Goal: Transaction & Acquisition: Purchase product/service

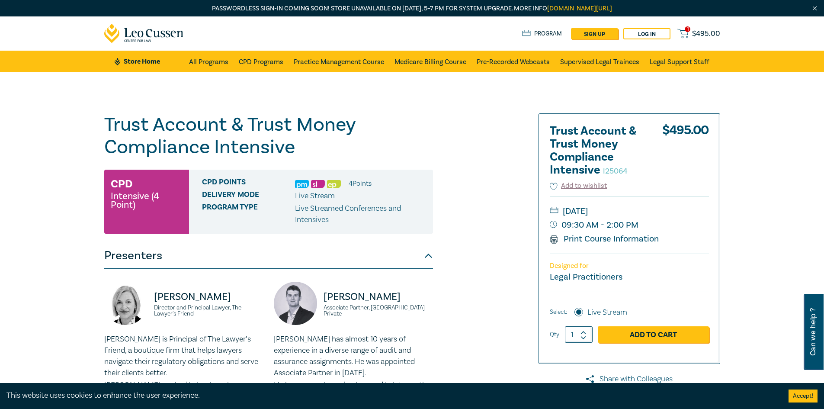
click at [695, 32] on span "$ 495.00" at bounding box center [706, 34] width 28 height 10
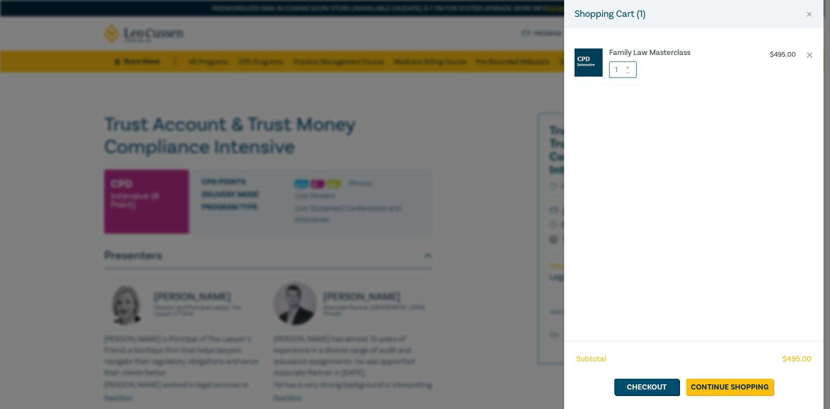
click at [490, 118] on div "Shopping Cart ( 1 ) Family Law Masterclass $ 495.00 1 Subtotal $ 495.00 Checkou…" at bounding box center [415, 204] width 830 height 409
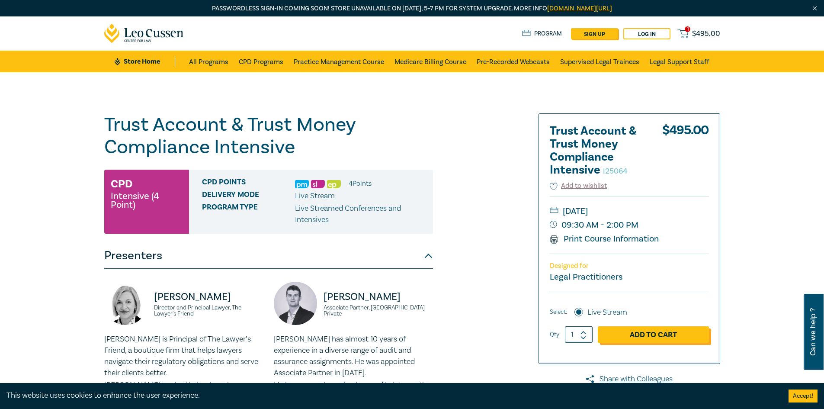
click at [642, 338] on link "Add to Cart" at bounding box center [653, 334] width 111 height 16
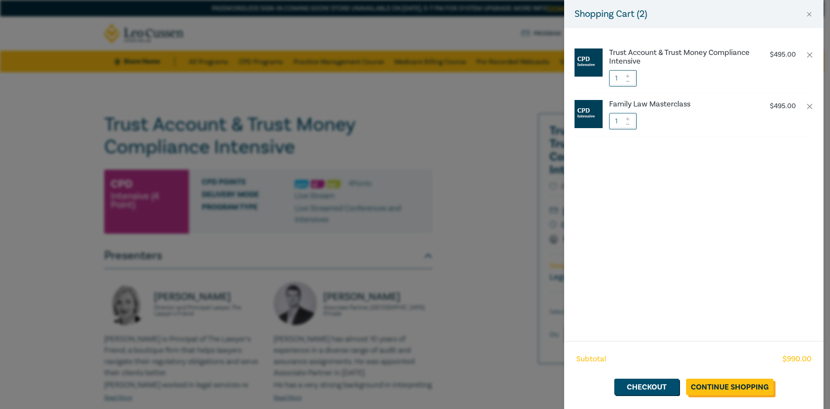
click at [711, 383] on link "Continue Shopping" at bounding box center [729, 386] width 87 height 16
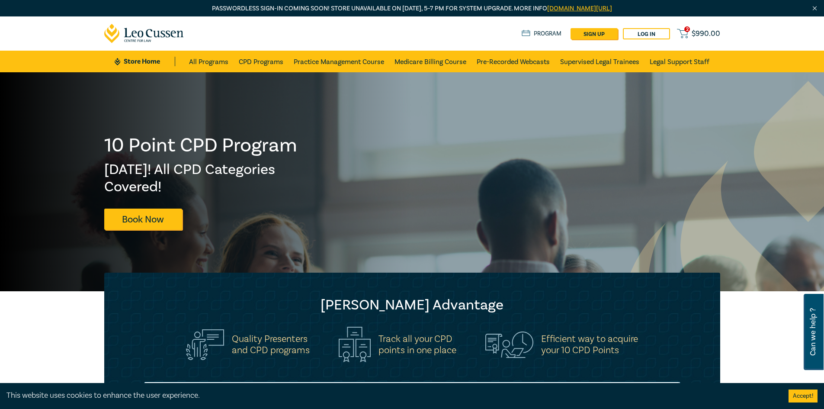
click at [693, 35] on span "$ 990.00" at bounding box center [706, 34] width 29 height 10
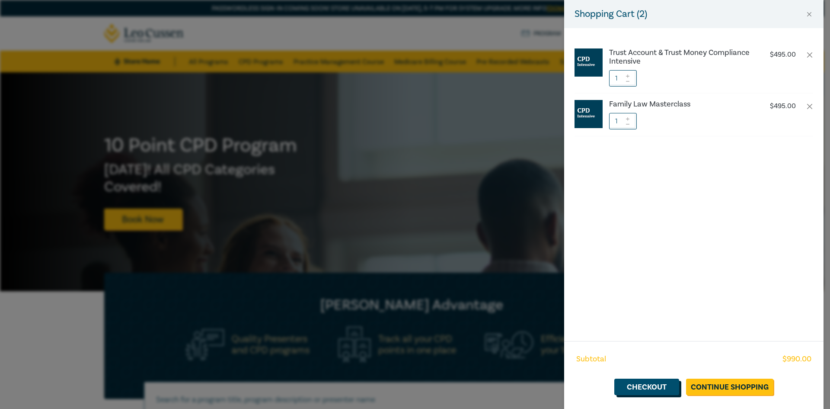
click at [643, 386] on link "Checkout" at bounding box center [647, 386] width 65 height 16
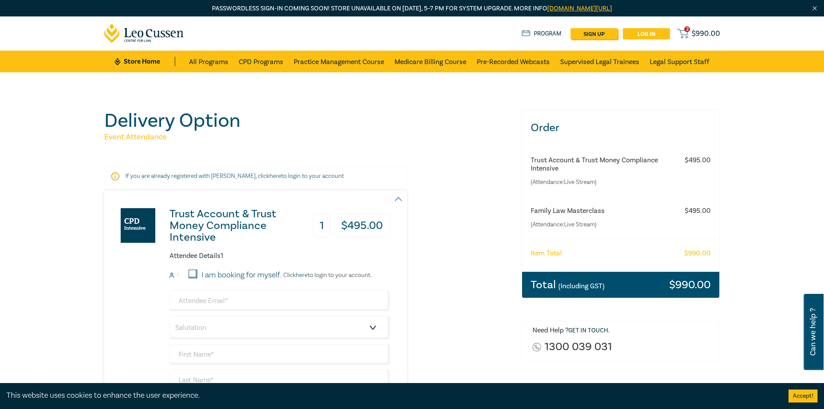
click at [646, 35] on link "Log in" at bounding box center [646, 33] width 47 height 11
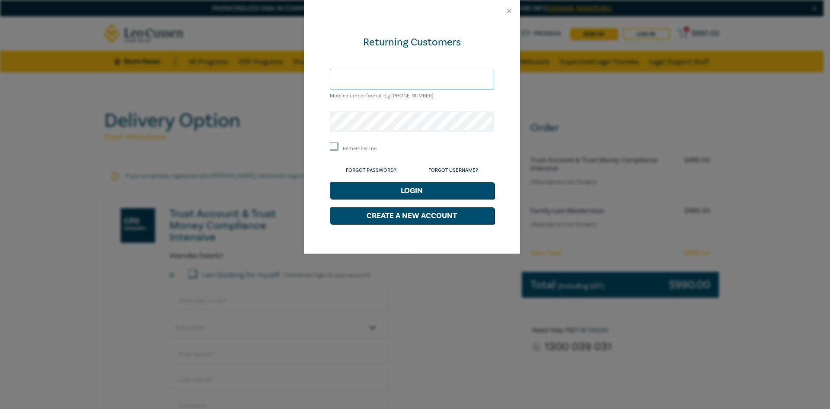
click at [344, 80] on input "text" at bounding box center [412, 79] width 164 height 21
click at [371, 80] on input "text" at bounding box center [412, 79] width 164 height 21
paste input "perry@australianmigrationlawyers.com.au"
type input "perry@australianmigrationlawyers.com.au"
click at [457, 189] on button "Login" at bounding box center [412, 190] width 164 height 16
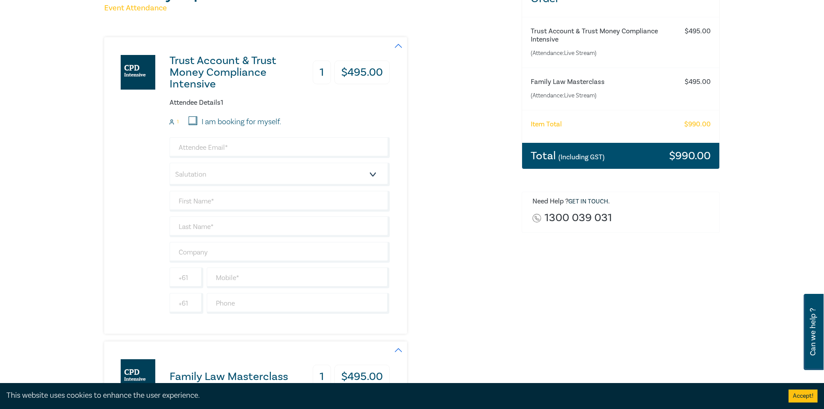
scroll to position [130, 0]
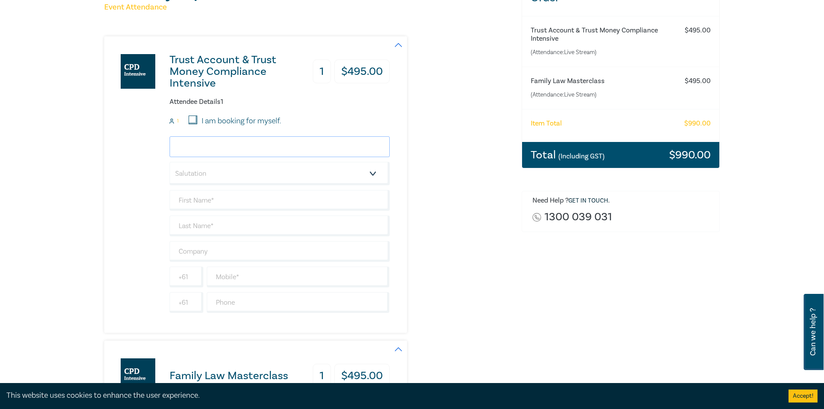
click at [196, 144] on input "email" at bounding box center [280, 146] width 220 height 21
type input "perry@australianmigrationlawyers.com.au"
click at [230, 171] on select "Salutation Mr. Mrs. Ms. Miss Dr. Prof. Other" at bounding box center [280, 173] width 220 height 23
select select "Mr."
click at [170, 162] on select "Salutation Mr. Mrs. Ms. Miss Dr. Prof. Other" at bounding box center [280, 173] width 220 height 23
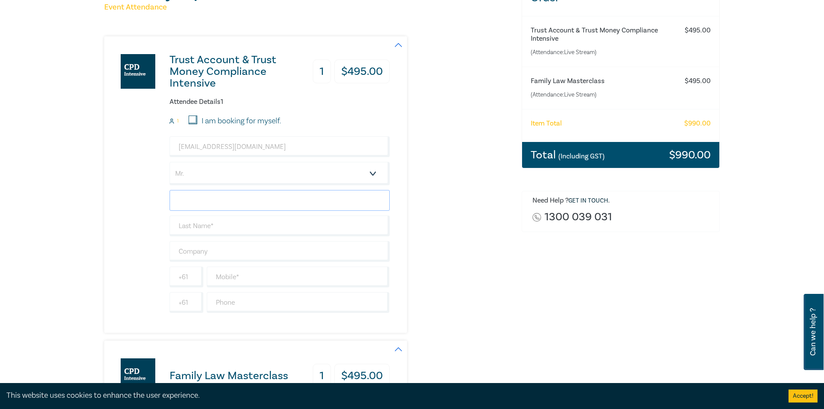
click at [214, 202] on input "text" at bounding box center [280, 200] width 220 height 21
type input "[PERSON_NAME]"
click at [229, 228] on input "text" at bounding box center [280, 225] width 220 height 21
type input "Wood"
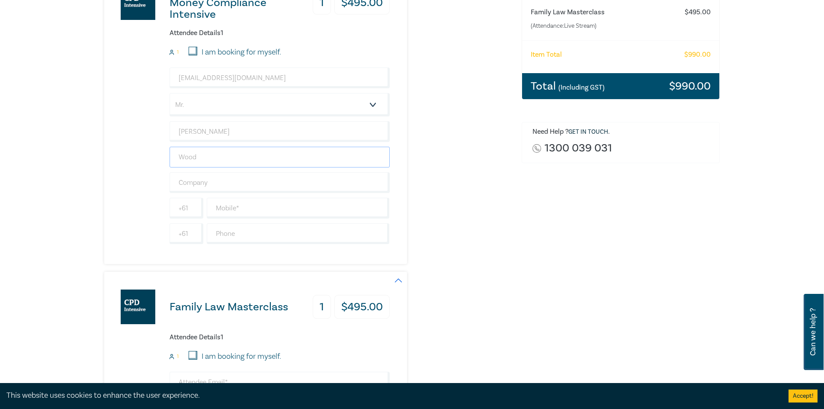
scroll to position [260, 0]
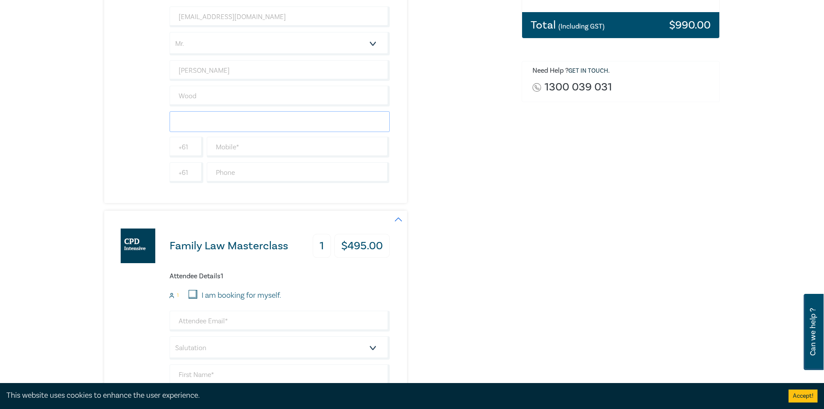
click at [198, 124] on input "text" at bounding box center [280, 121] width 220 height 21
type input "[DEMOGRAPHIC_DATA] Migration Lawyers"
click at [230, 147] on input "text" at bounding box center [298, 147] width 183 height 21
drag, startPoint x: 283, startPoint y: 151, endPoint x: 205, endPoint y: 150, distance: 77.9
click at [205, 150] on div "425 704 739" at bounding box center [298, 147] width 186 height 21
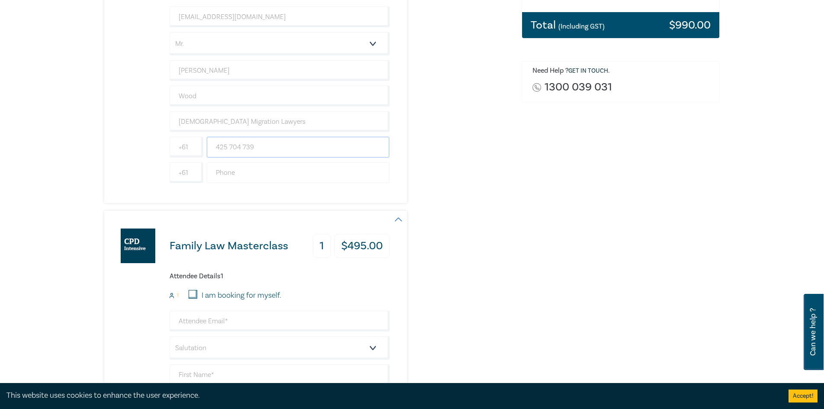
type input "425 704 739"
click at [246, 170] on input "text" at bounding box center [298, 172] width 183 height 21
paste input "425 704 739"
type input "425 704 739"
click at [535, 208] on div "Order Trust Account & Trust Money Compliance Intensive (Attendance: Live Stream…" at bounding box center [620, 211] width 209 height 722
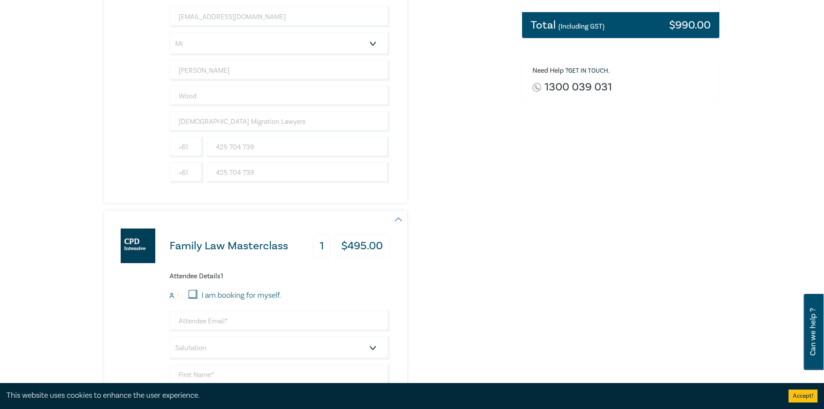
scroll to position [389, 0]
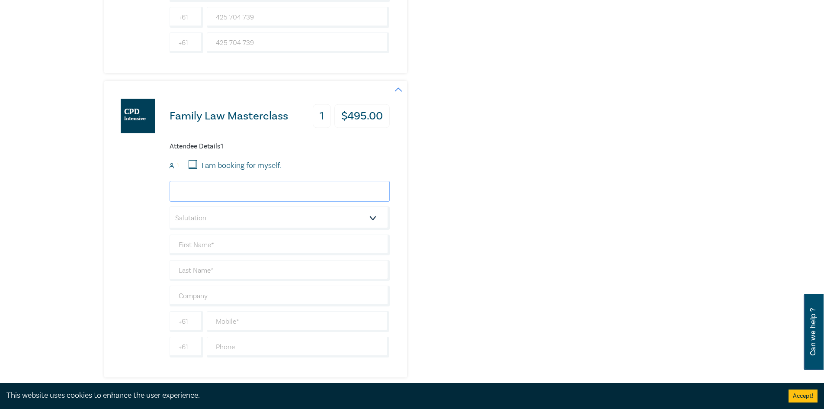
click at [220, 194] on input "email" at bounding box center [280, 191] width 220 height 21
type input "perry@australianmigrationlawyers.com.au"
click at [228, 223] on select "Salutation Mr. Mrs. Ms. Miss Dr. Prof. Other" at bounding box center [280, 217] width 220 height 23
select select "Mr."
click at [170, 206] on select "Salutation Mr. Mrs. Ms. Miss Dr. Prof. Other" at bounding box center [280, 217] width 220 height 23
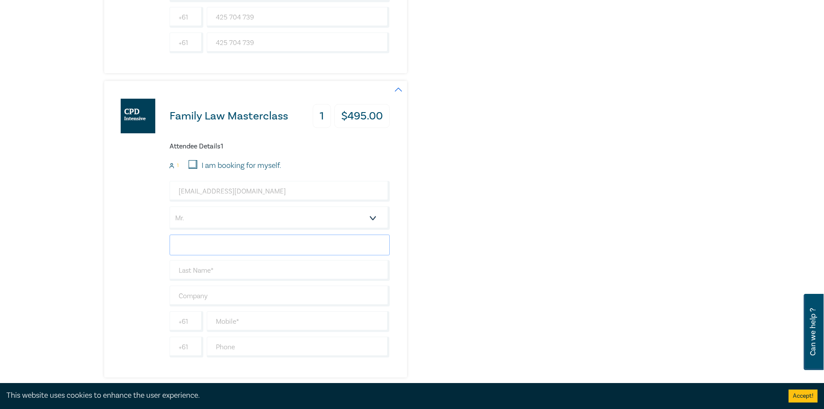
click at [209, 244] on input "text" at bounding box center [280, 244] width 220 height 21
type input "[PERSON_NAME]"
click at [231, 271] on input "text" at bounding box center [280, 270] width 220 height 21
type input "Wood"
click at [226, 292] on input "text" at bounding box center [280, 295] width 220 height 21
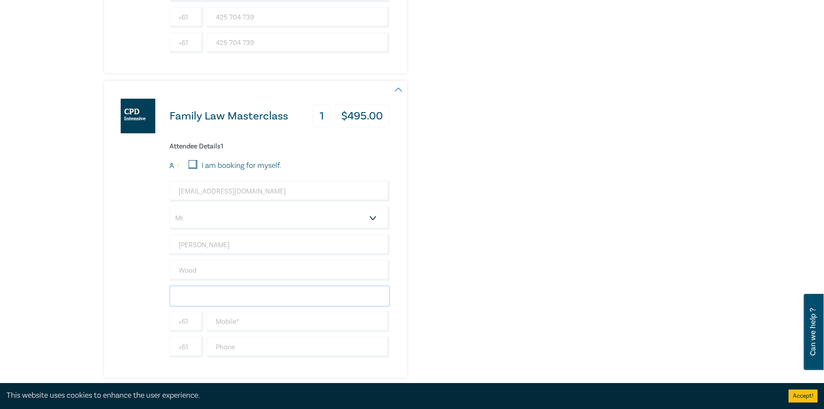
type input "[DEMOGRAPHIC_DATA] Migration Lawyers"
click at [234, 321] on input "text" at bounding box center [298, 321] width 183 height 21
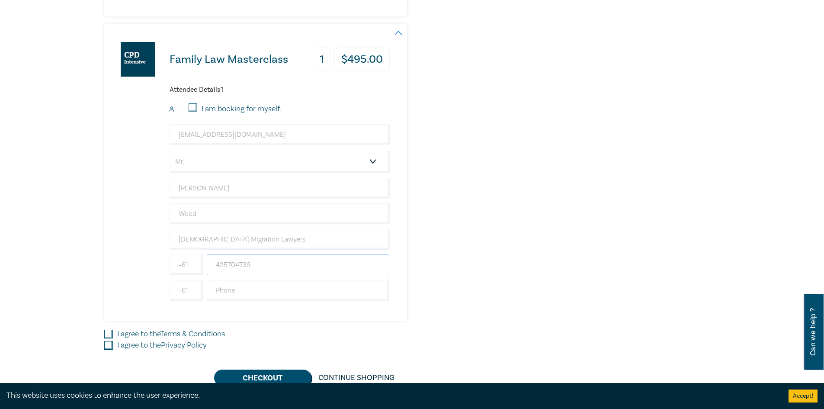
scroll to position [476, 0]
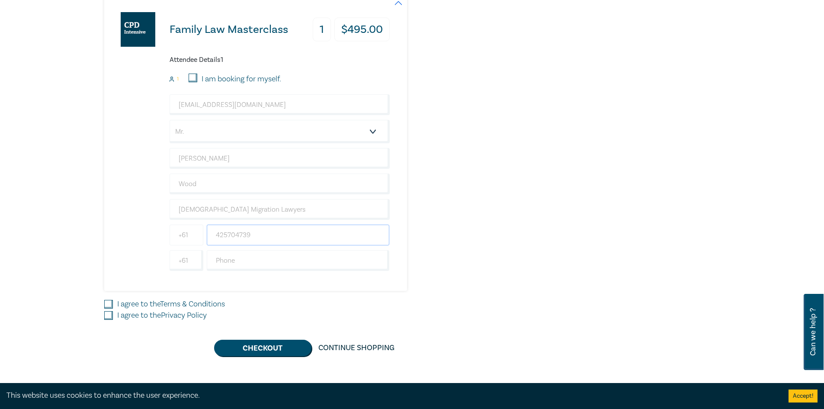
drag, startPoint x: 268, startPoint y: 236, endPoint x: 199, endPoint y: 237, distance: 68.3
click at [199, 237] on div "+61 425704739" at bounding box center [280, 234] width 224 height 21
type input "425704739"
click at [240, 262] on input "text" at bounding box center [298, 260] width 183 height 21
paste input "425704739"
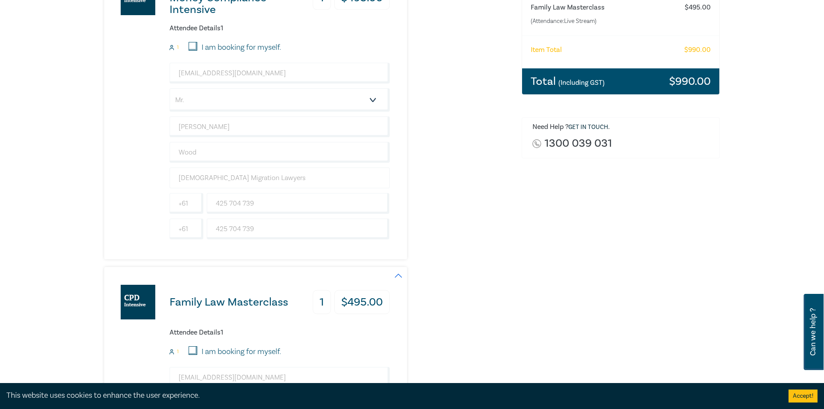
scroll to position [130, 0]
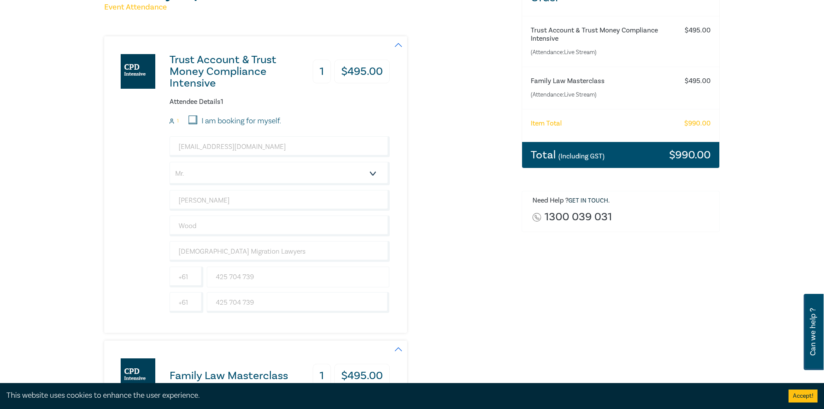
type input "425704739"
click at [229, 277] on input "425 704 739" at bounding box center [298, 276] width 183 height 21
click at [240, 273] on input "425704 739" at bounding box center [298, 276] width 183 height 21
type input "425704739"
click at [244, 301] on input "425 704 739" at bounding box center [298, 302] width 183 height 21
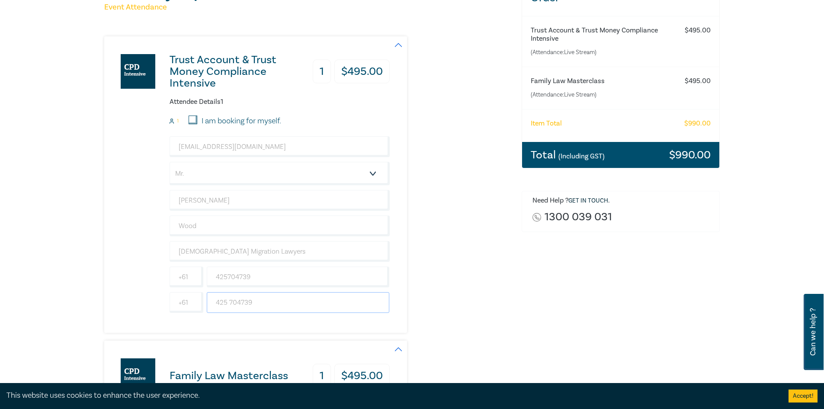
click at [229, 301] on input "425 704739" at bounding box center [298, 302] width 183 height 21
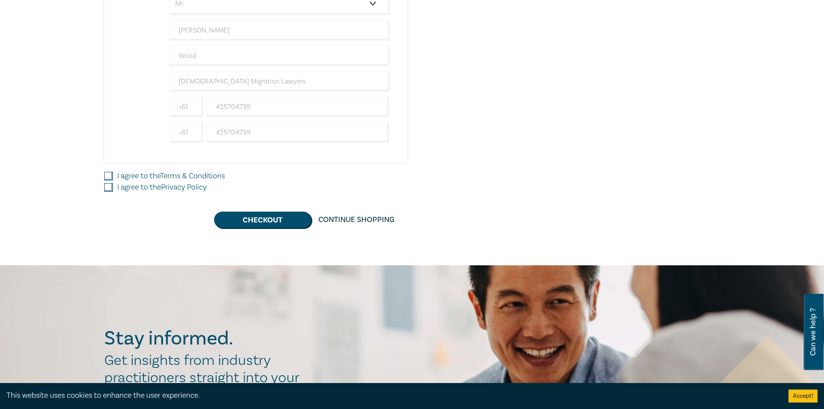
scroll to position [606, 0]
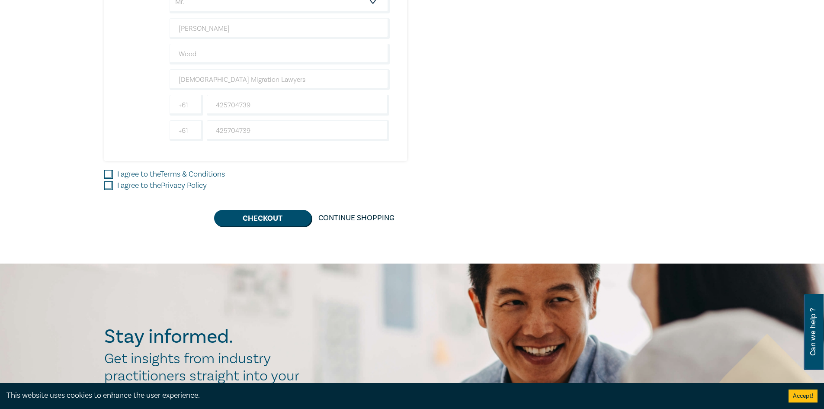
type input "425704739"
click at [113, 173] on div "I agree to the Terms & Conditions" at bounding box center [307, 174] width 407 height 11
click at [108, 173] on input "I agree to the Terms & Conditions" at bounding box center [108, 174] width 9 height 9
checkbox input "true"
click at [109, 185] on input "I agree to the Privacy Policy" at bounding box center [108, 185] width 9 height 9
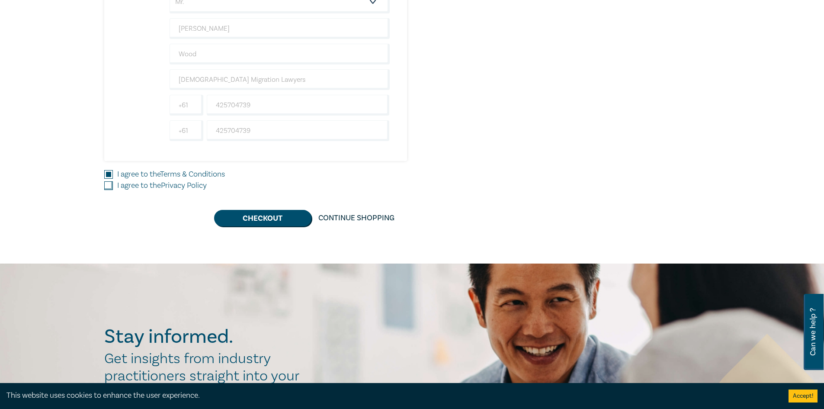
checkbox input "true"
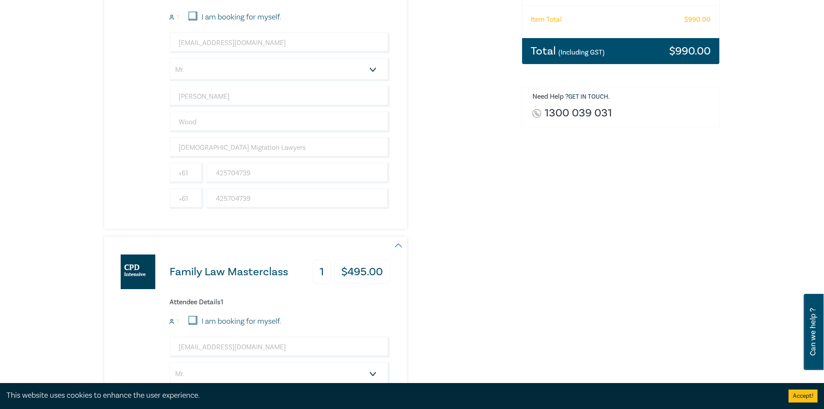
scroll to position [87, 0]
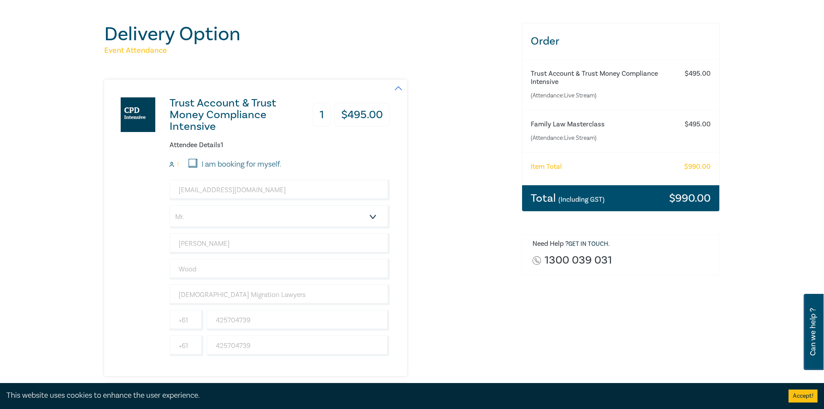
click at [485, 230] on div "Trust Account & Trust Money Compliance Intensive 1 $ 495.00 Attendee Details 1 …" at bounding box center [307, 228] width 407 height 296
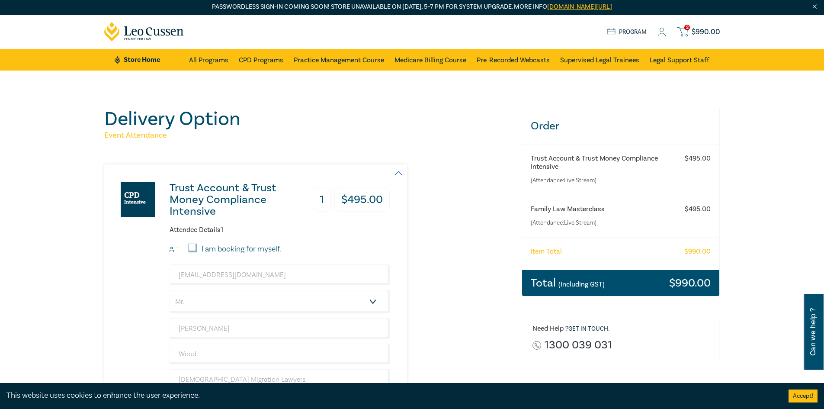
scroll to position [0, 0]
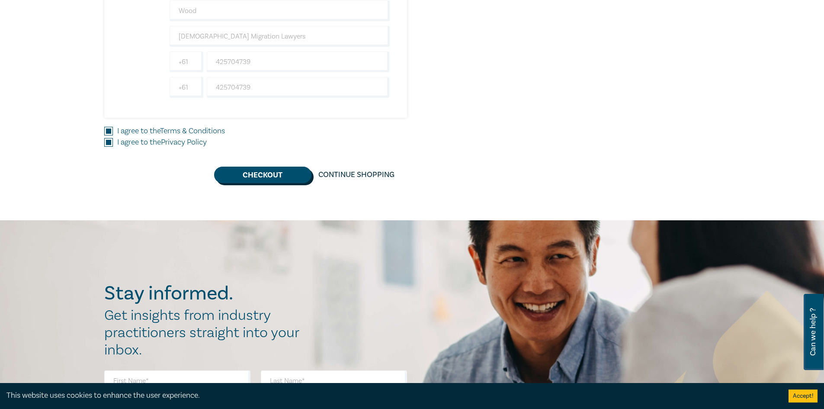
click at [262, 177] on button "Checkout" at bounding box center [262, 175] width 97 height 16
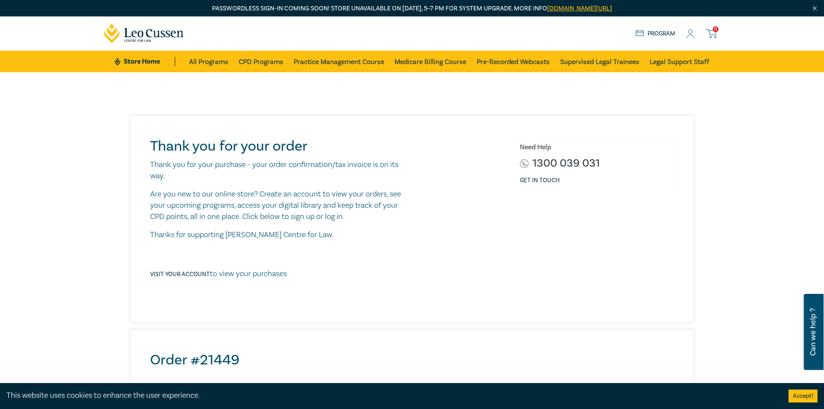
click at [686, 32] on icon at bounding box center [690, 33] width 9 height 9
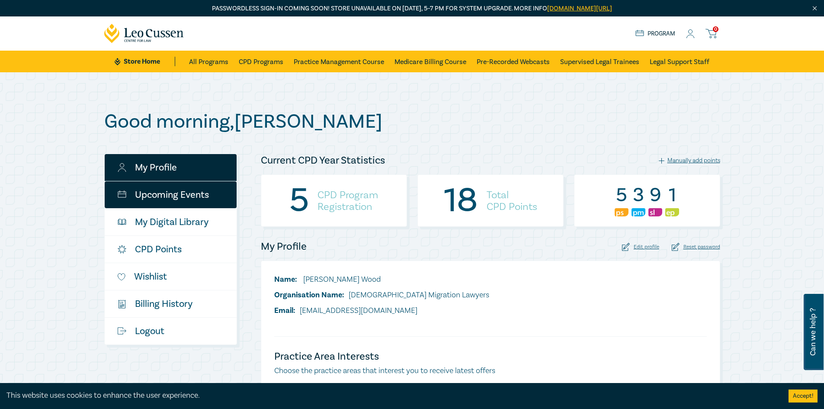
click at [201, 199] on link "Upcoming Events" at bounding box center [171, 194] width 132 height 27
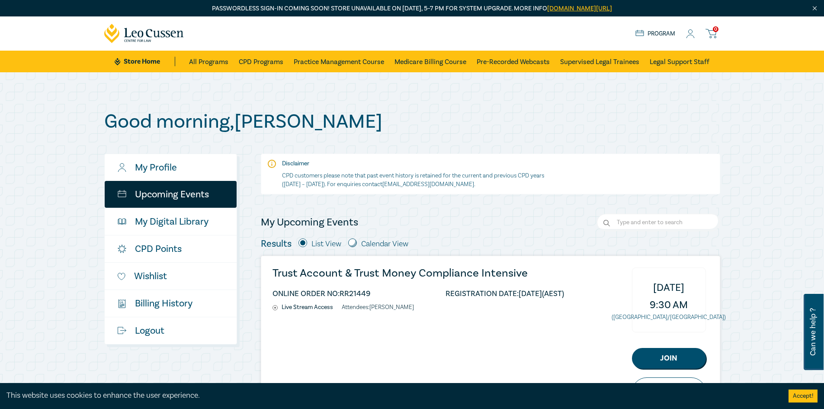
click at [167, 38] on icon at bounding box center [144, 33] width 80 height 19
